Goal: Navigation & Orientation: Find specific page/section

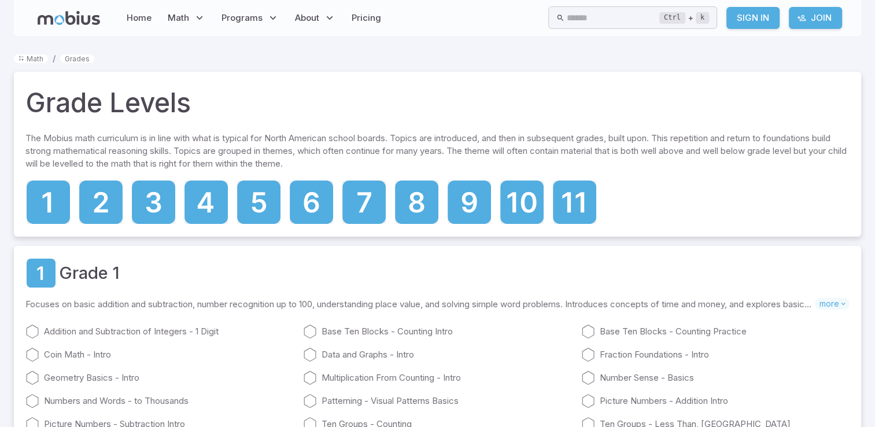
click at [777, 24] on link "Sign In" at bounding box center [752, 18] width 53 height 22
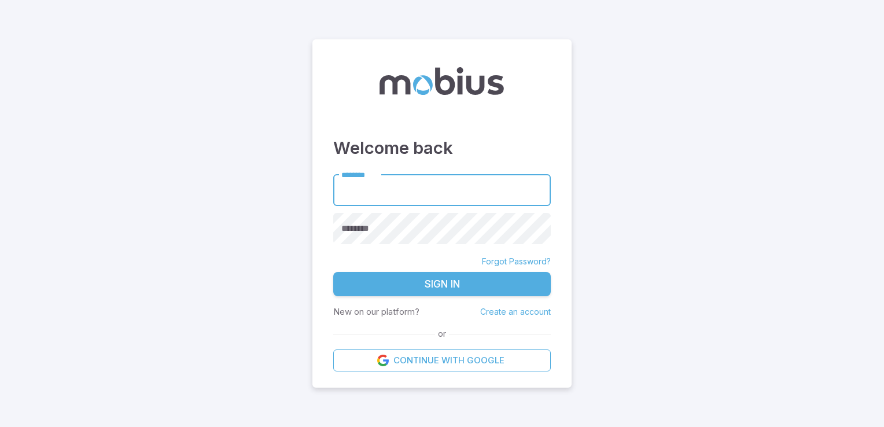
type input "**********"
click at [442, 276] on button "Sign In" at bounding box center [441, 284] width 217 height 24
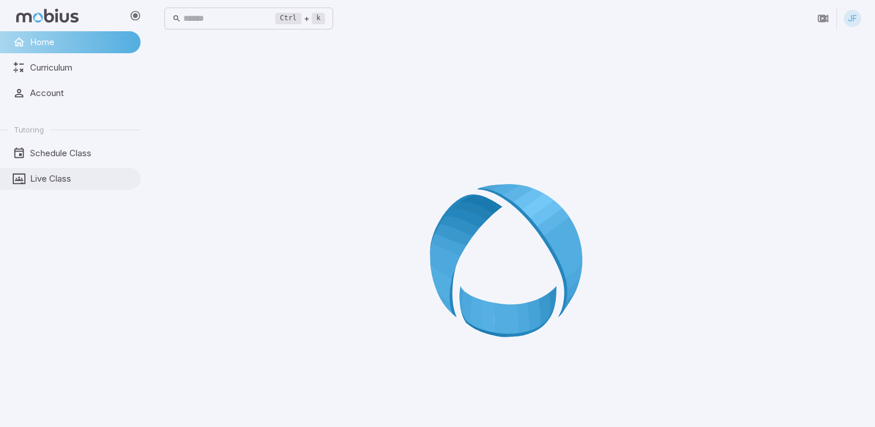
click at [61, 177] on span "Live Class" at bounding box center [81, 178] width 102 height 13
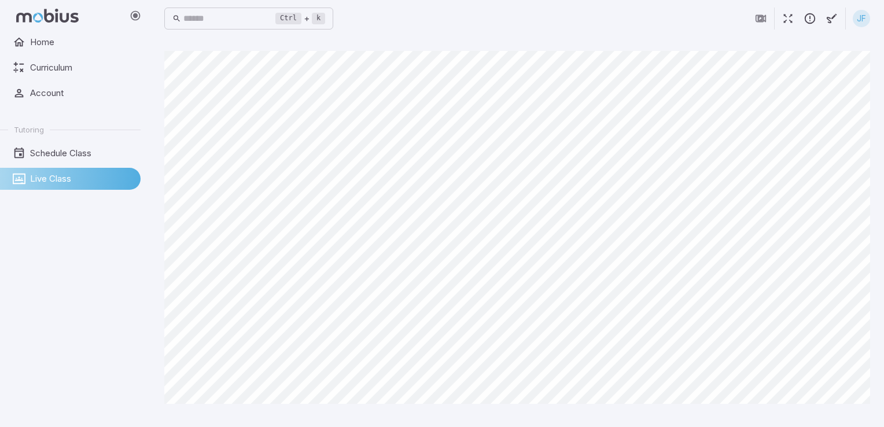
click at [875, 118] on html "Home Curriculum Account Tutoring Schedule Class Live Class Ctrl + k ​ JF Canvas…" at bounding box center [442, 213] width 884 height 427
click at [81, 388] on div "Home Curriculum Account Tutoring Schedule Class Live Class" at bounding box center [75, 229] width 150 height 396
click at [694, 405] on div "Canvas actions 100 % Exit zen mode" at bounding box center [517, 232] width 706 height 362
click at [693, 404] on div "Canvas actions 100 % Exit zen mode" at bounding box center [517, 232] width 706 height 362
